Goal: Transaction & Acquisition: Subscribe to service/newsletter

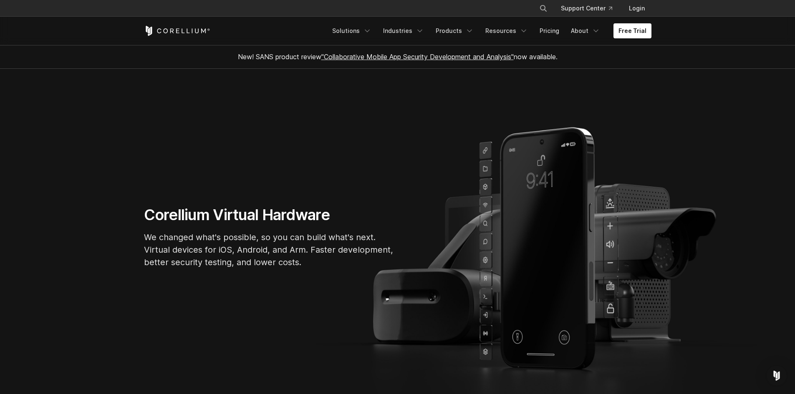
click at [364, 163] on section "Corellium Virtual Hardware We changed what's possible, so you can build what's …" at bounding box center [397, 240] width 795 height 343
click at [551, 31] on link "Pricing" at bounding box center [550, 30] width 30 height 15
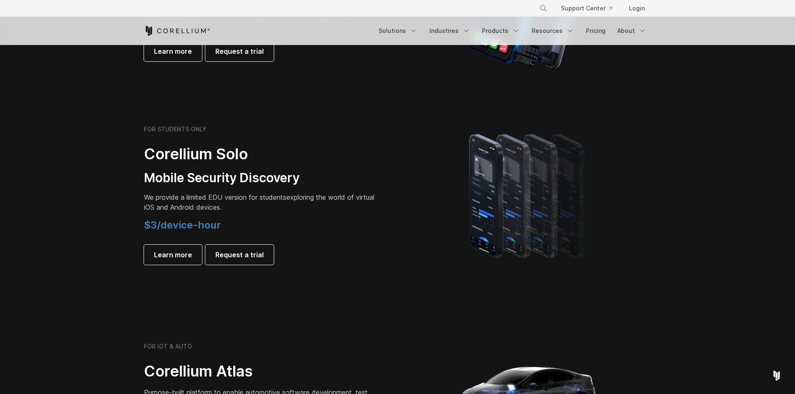
scroll to position [501, 0]
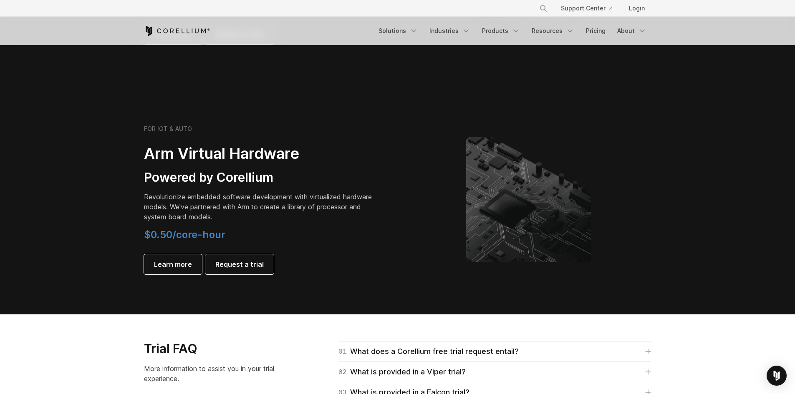
drag, startPoint x: 320, startPoint y: 172, endPoint x: 331, endPoint y: 255, distance: 83.5
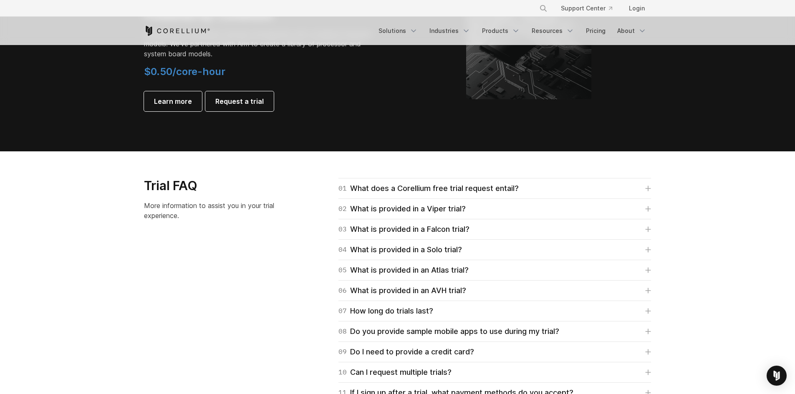
scroll to position [974, 0]
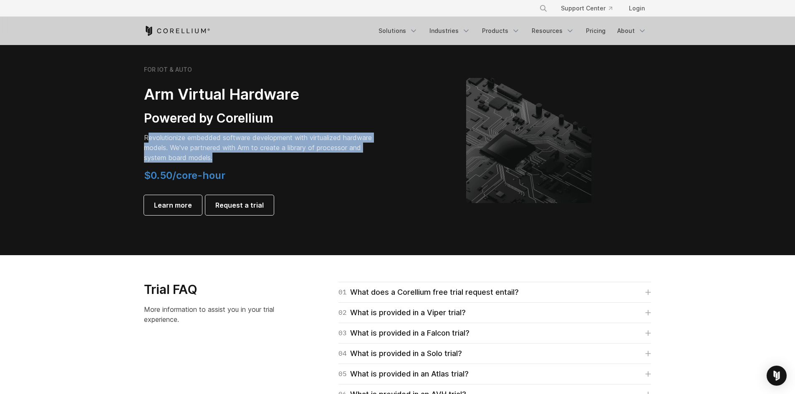
drag, startPoint x: 162, startPoint y: 140, endPoint x: 240, endPoint y: 155, distance: 79.4
click at [238, 154] on p "Revolutionize embedded software development with virtualized hardware models. W…" at bounding box center [261, 148] width 234 height 30
click at [245, 160] on p "Revolutionize embedded software development with virtualized hardware models. W…" at bounding box center [261, 148] width 234 height 30
click at [220, 159] on p "Revolutionize embedded software development with virtualized hardware models. W…" at bounding box center [261, 148] width 234 height 30
drag, startPoint x: 219, startPoint y: 161, endPoint x: 111, endPoint y: 132, distance: 111.3
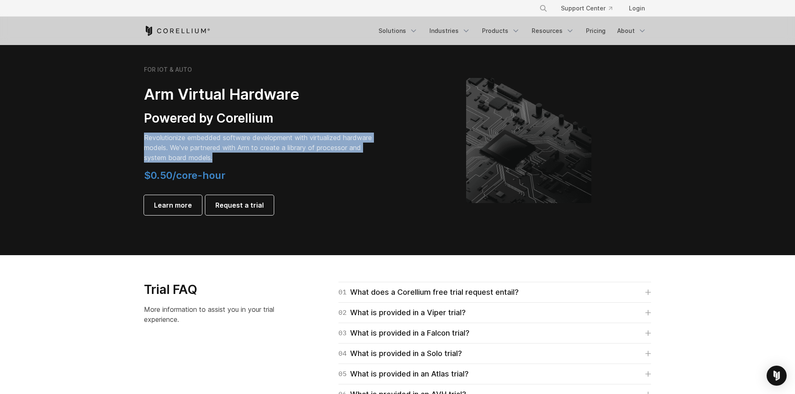
click at [104, 127] on section "FOR IOT & AUTO Arm Virtual Hardware Powered by Corellium Revolutionize embedded…" at bounding box center [397, 147] width 795 height 216
click at [180, 159] on p "Revolutionize embedded software development with virtualized hardware models. W…" at bounding box center [261, 148] width 234 height 30
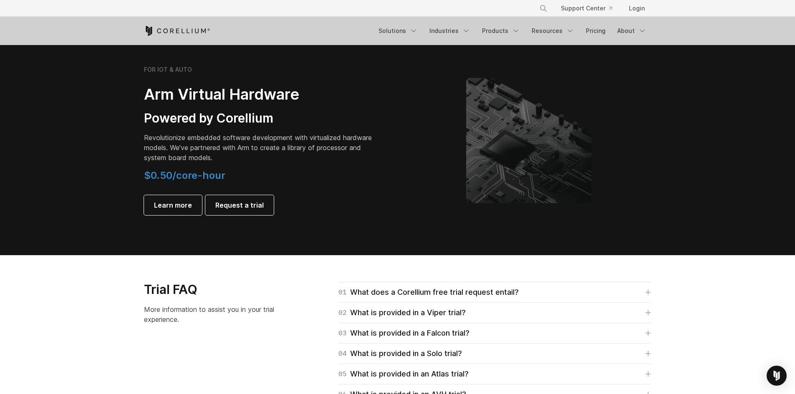
click at [331, 171] on h4 "$0.50/core-hour" at bounding box center [261, 175] width 234 height 13
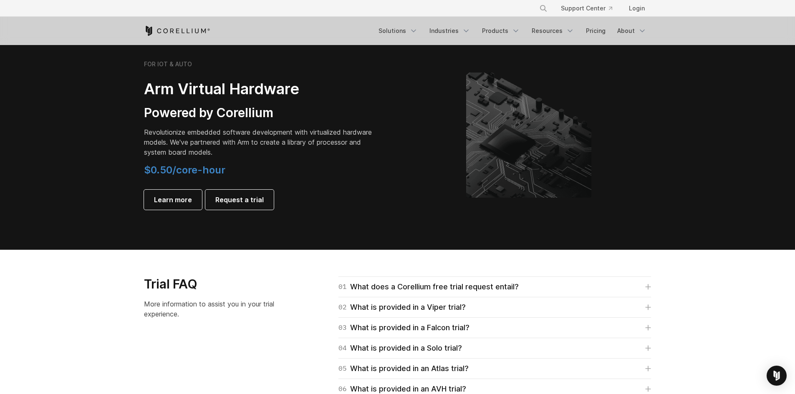
scroll to position [84, 0]
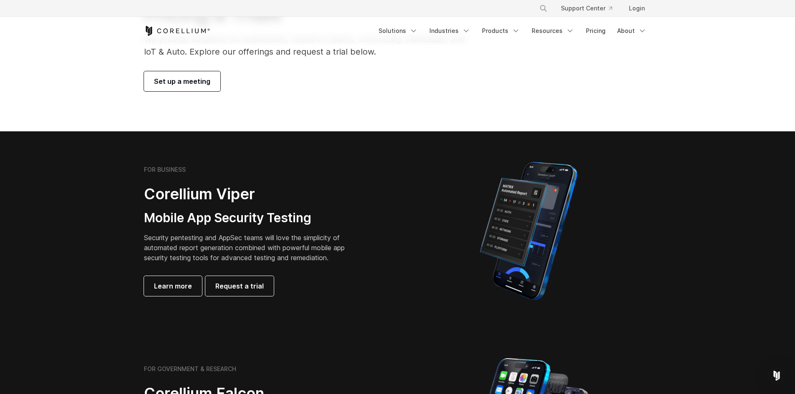
drag, startPoint x: 412, startPoint y: 309, endPoint x: 370, endPoint y: 160, distance: 154.8
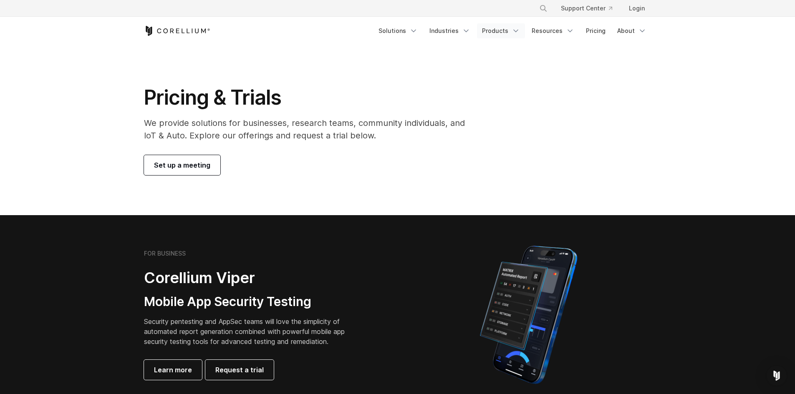
click at [505, 33] on link "Products" at bounding box center [501, 30] width 48 height 15
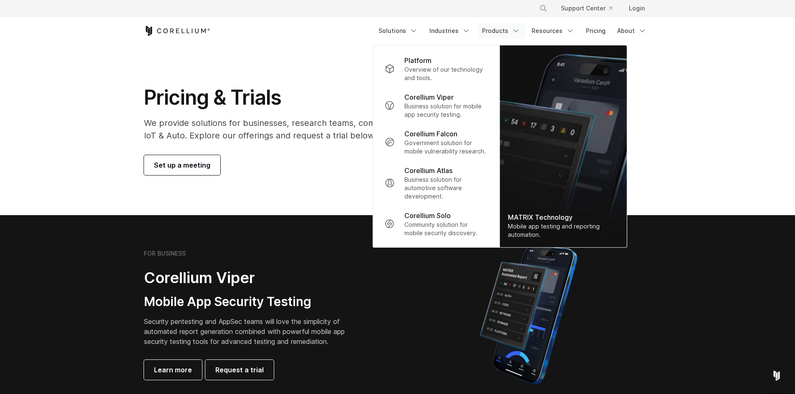
click at [717, 73] on section "Pricing & Trials We provide solutions for businesses, research teams, community…" at bounding box center [397, 130] width 795 height 170
